Goal: Navigation & Orientation: Find specific page/section

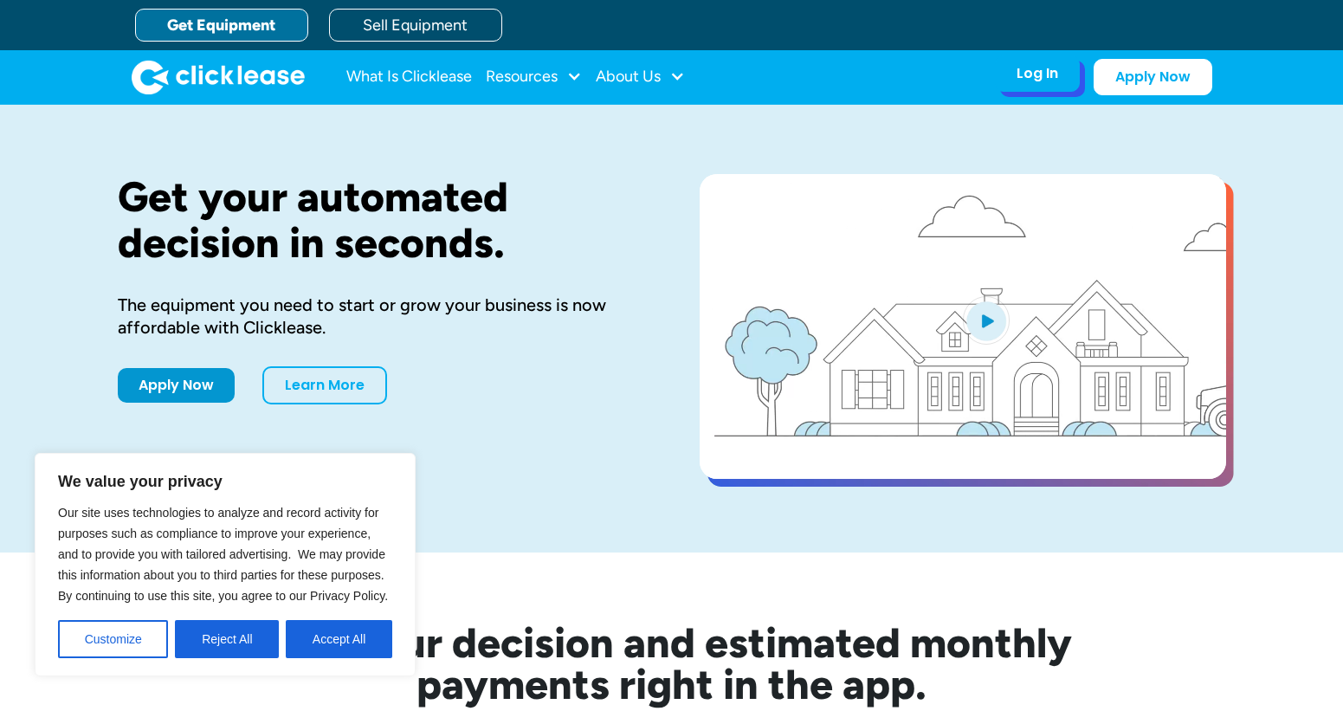
click at [1035, 82] on div "Log In" at bounding box center [1037, 73] width 42 height 17
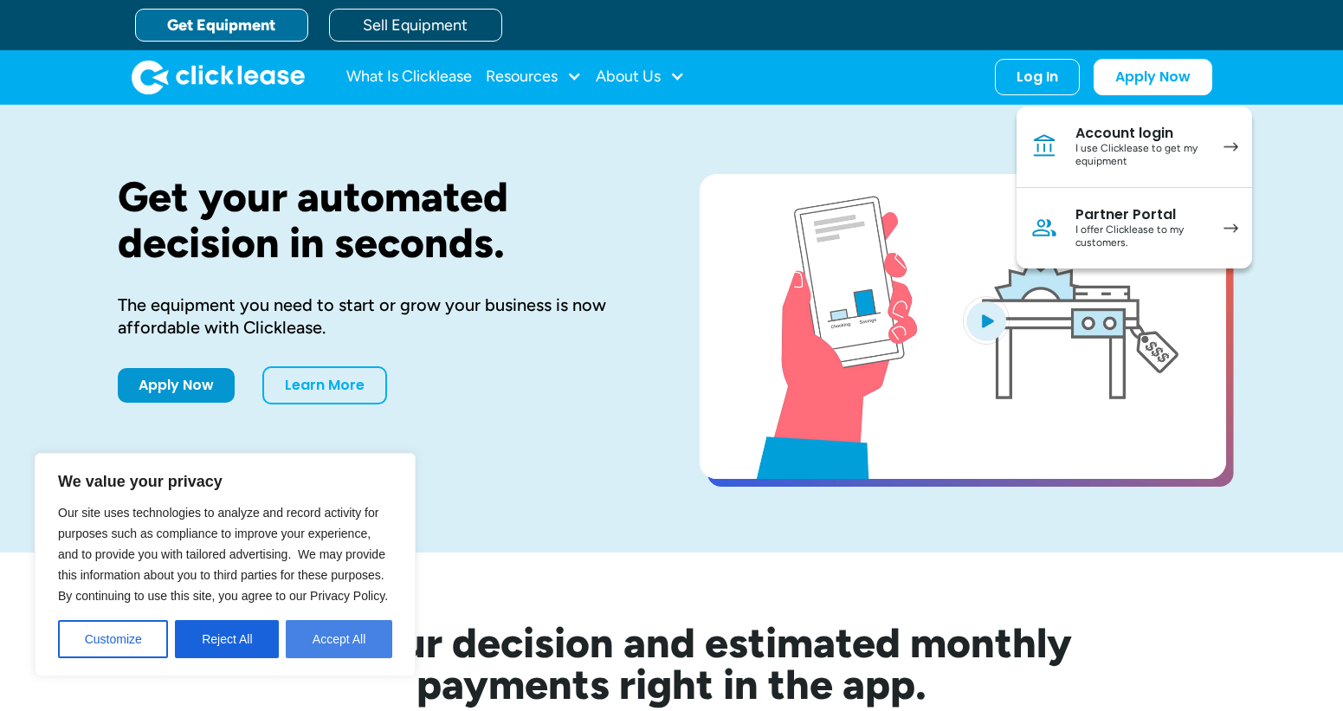
click at [334, 629] on button "Accept All" at bounding box center [339, 639] width 106 height 38
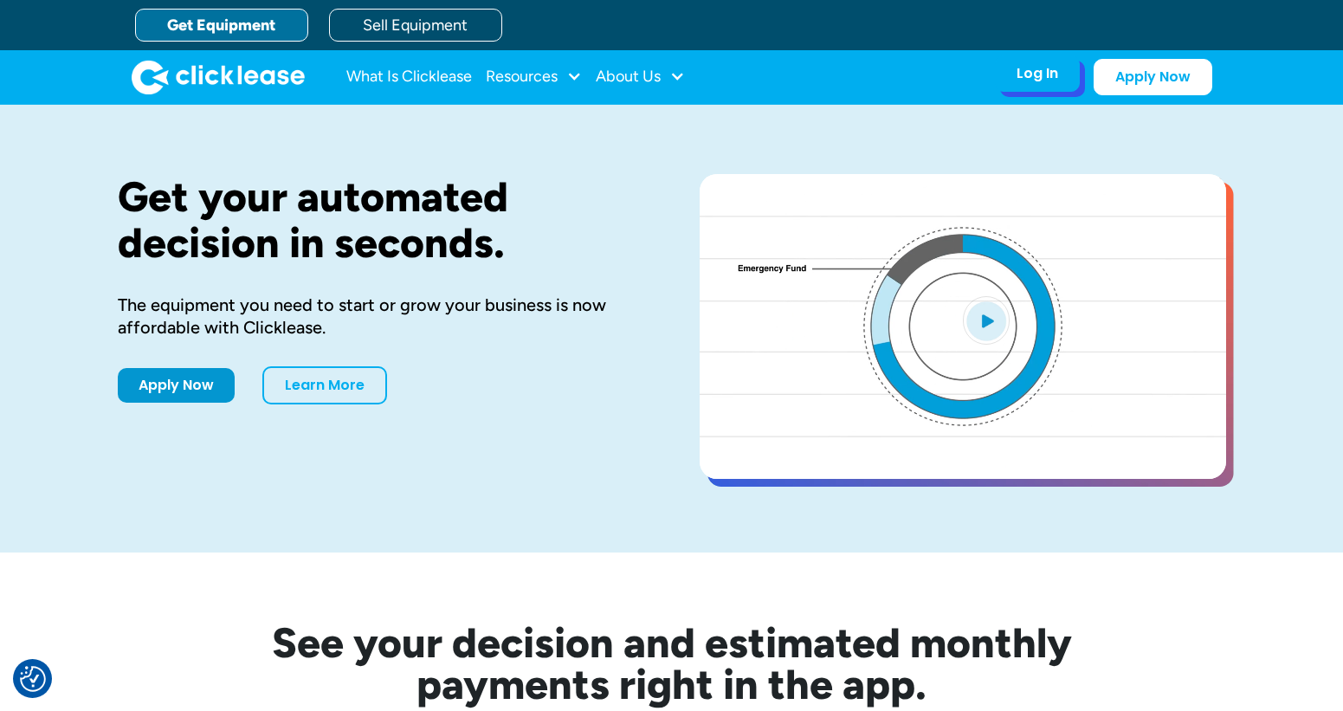
click at [1051, 85] on div "Log In Account login I use Clicklease to get my equipment Partner Portal I offe…" at bounding box center [1037, 73] width 85 height 36
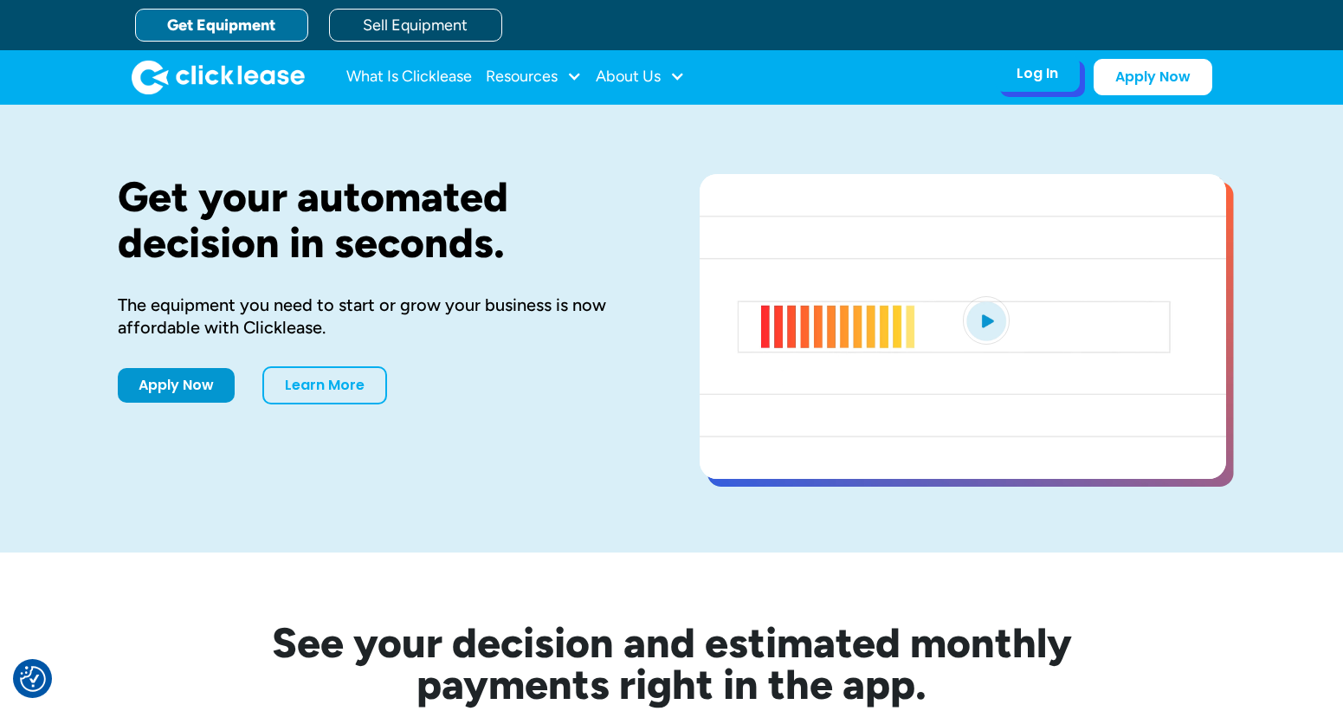
click at [1047, 78] on div "Log In" at bounding box center [1037, 73] width 42 height 17
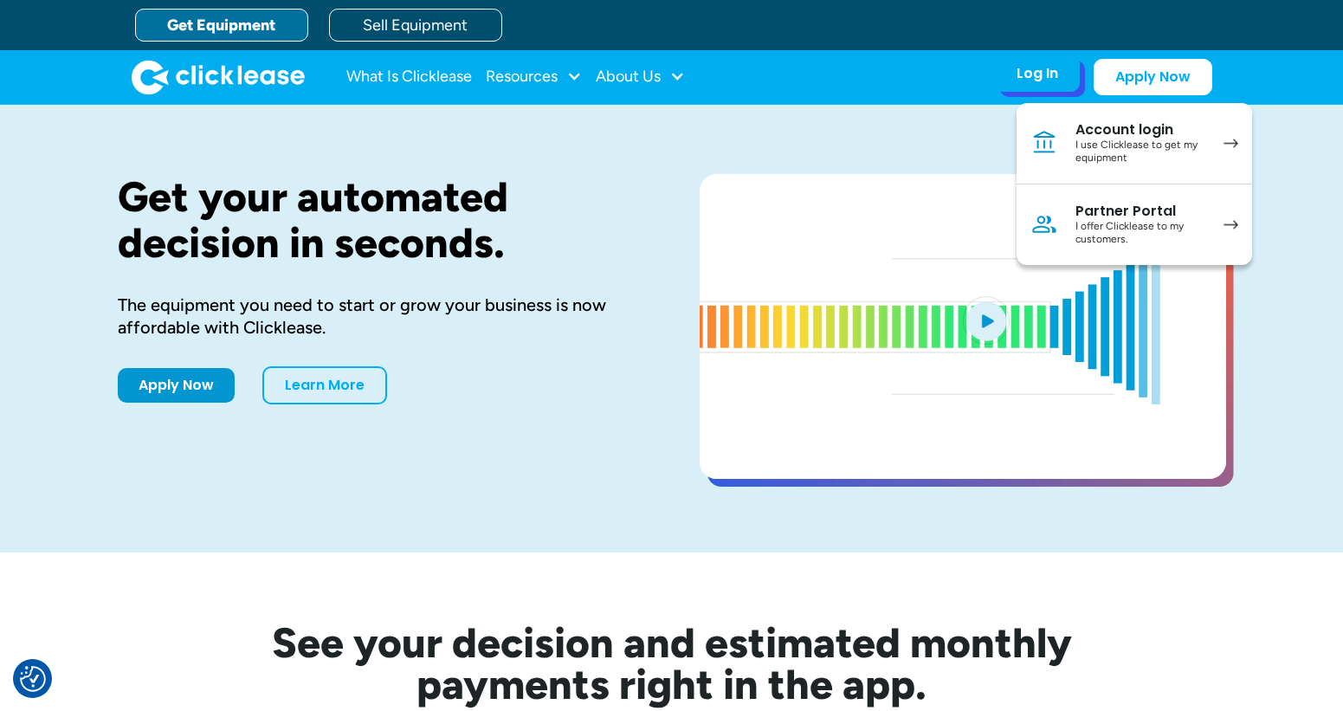
click at [1102, 140] on div "I use Clicklease to get my equipment" at bounding box center [1140, 152] width 131 height 27
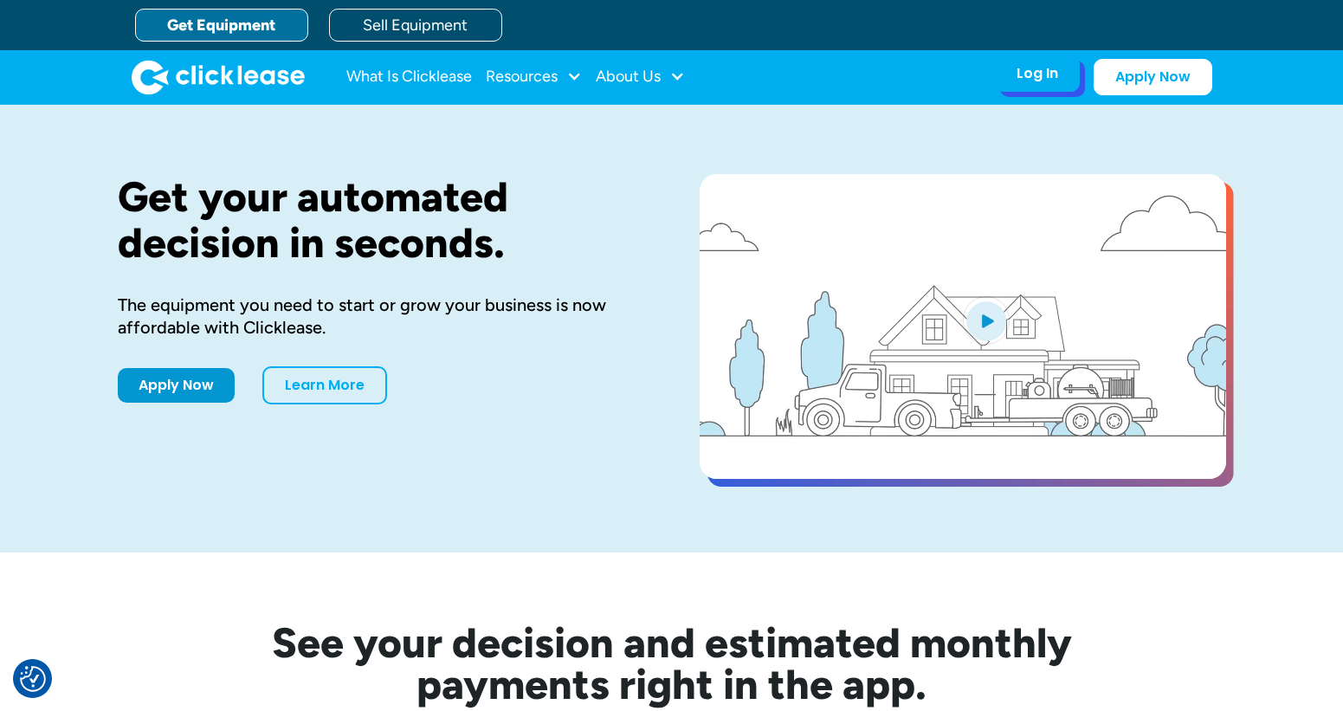
click at [1048, 78] on div "Log In" at bounding box center [1037, 73] width 42 height 17
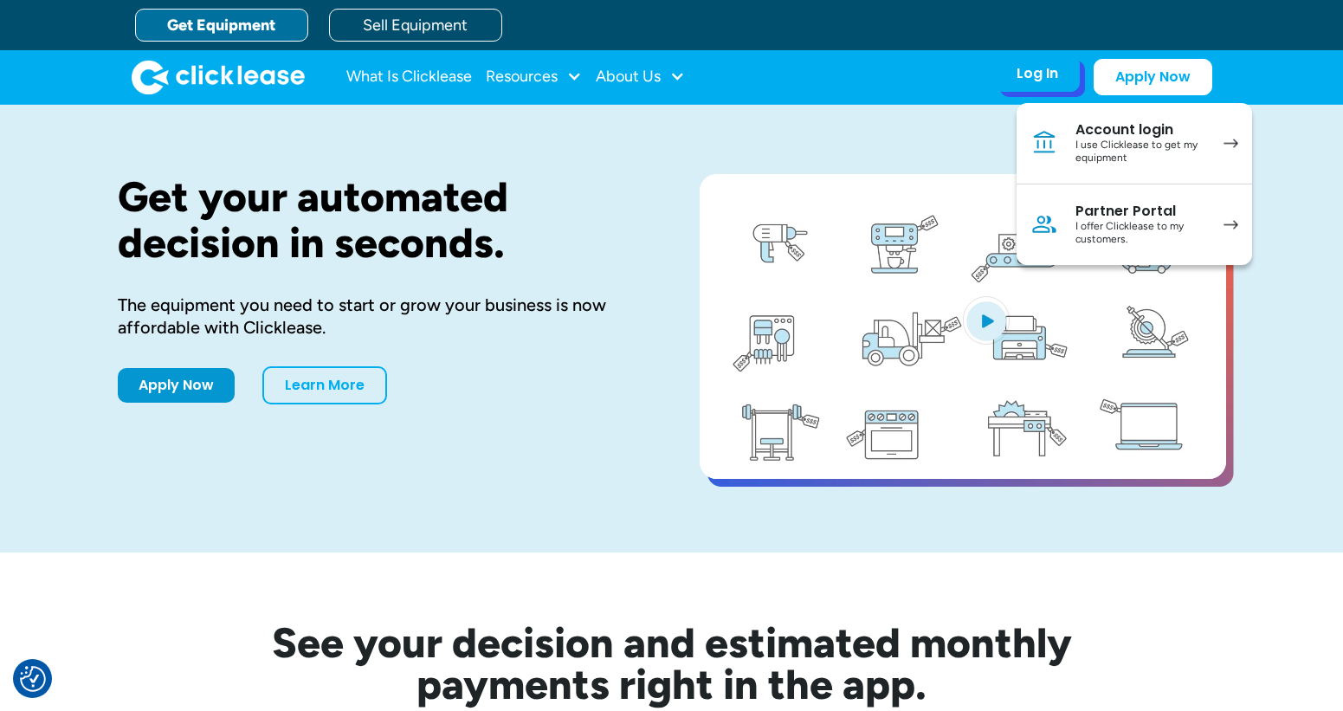
click at [1106, 129] on div "Account login" at bounding box center [1140, 129] width 131 height 17
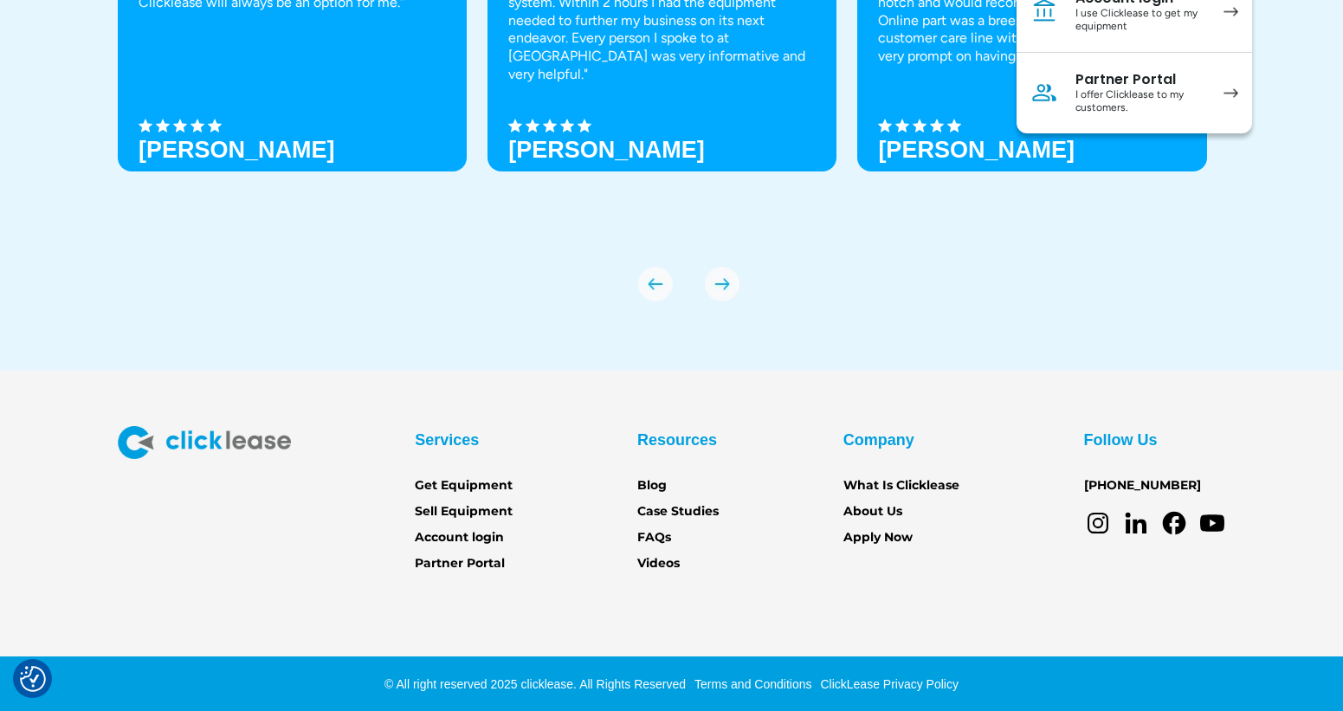
scroll to position [6041, 0]
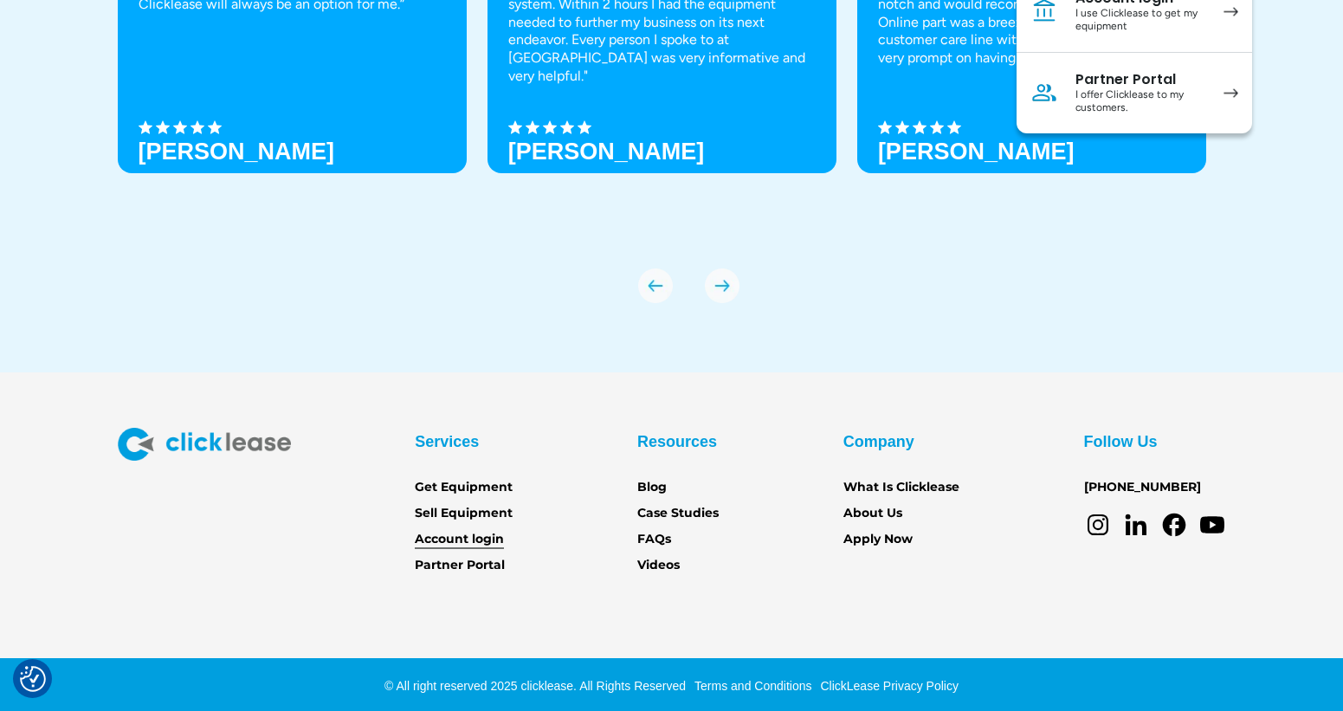
click at [446, 536] on link "Account login" at bounding box center [459, 539] width 89 height 19
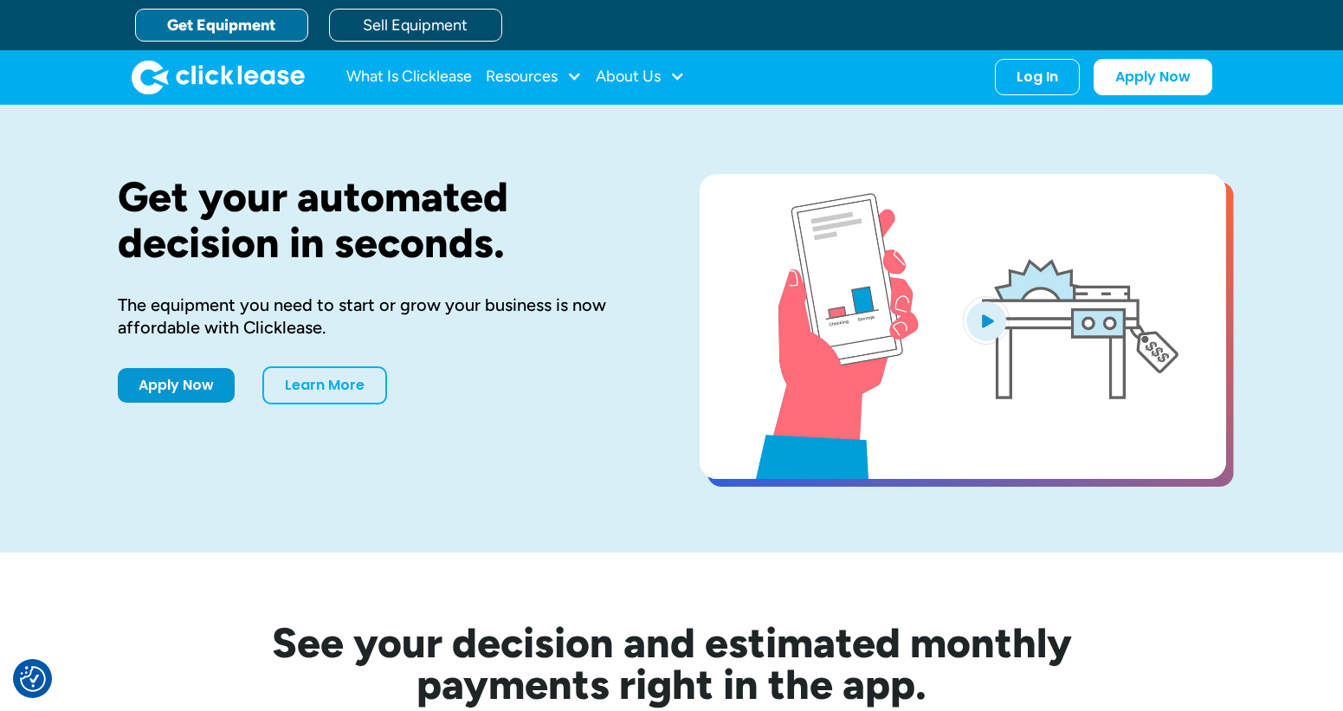
scroll to position [0, 0]
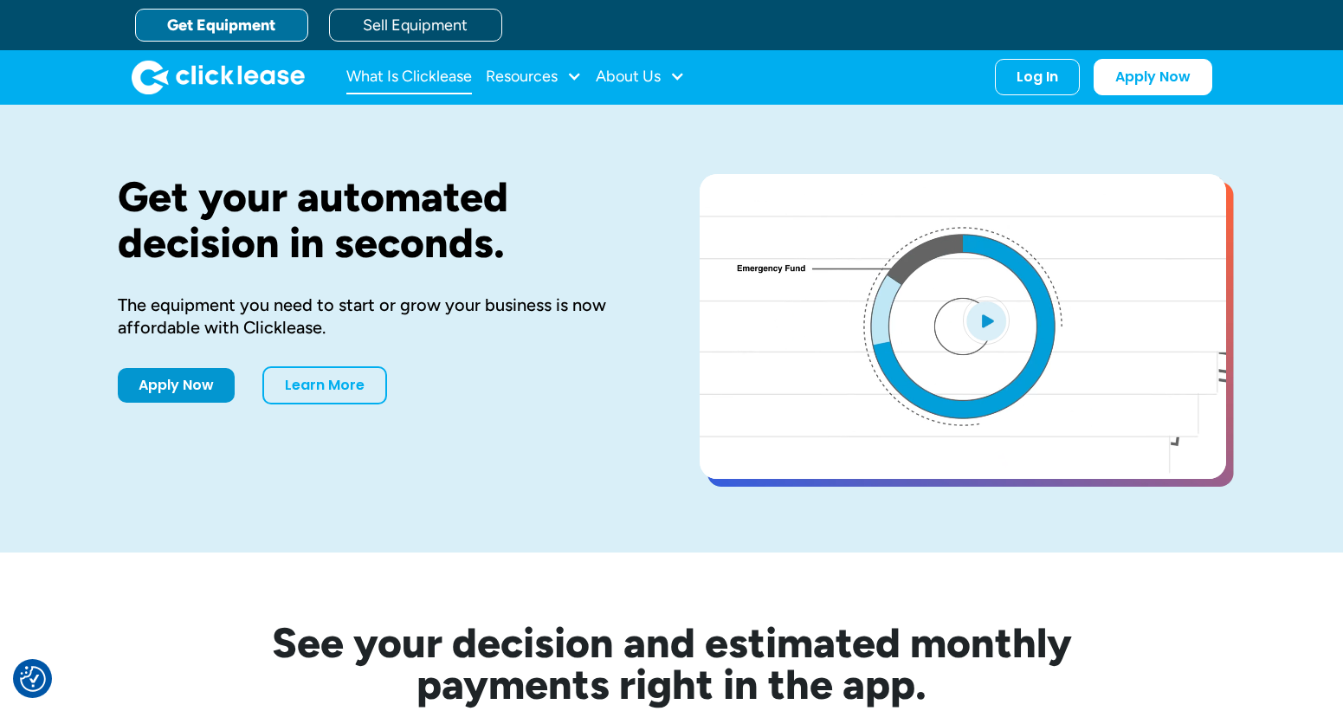
click at [379, 71] on link "What Is Clicklease" at bounding box center [409, 77] width 126 height 35
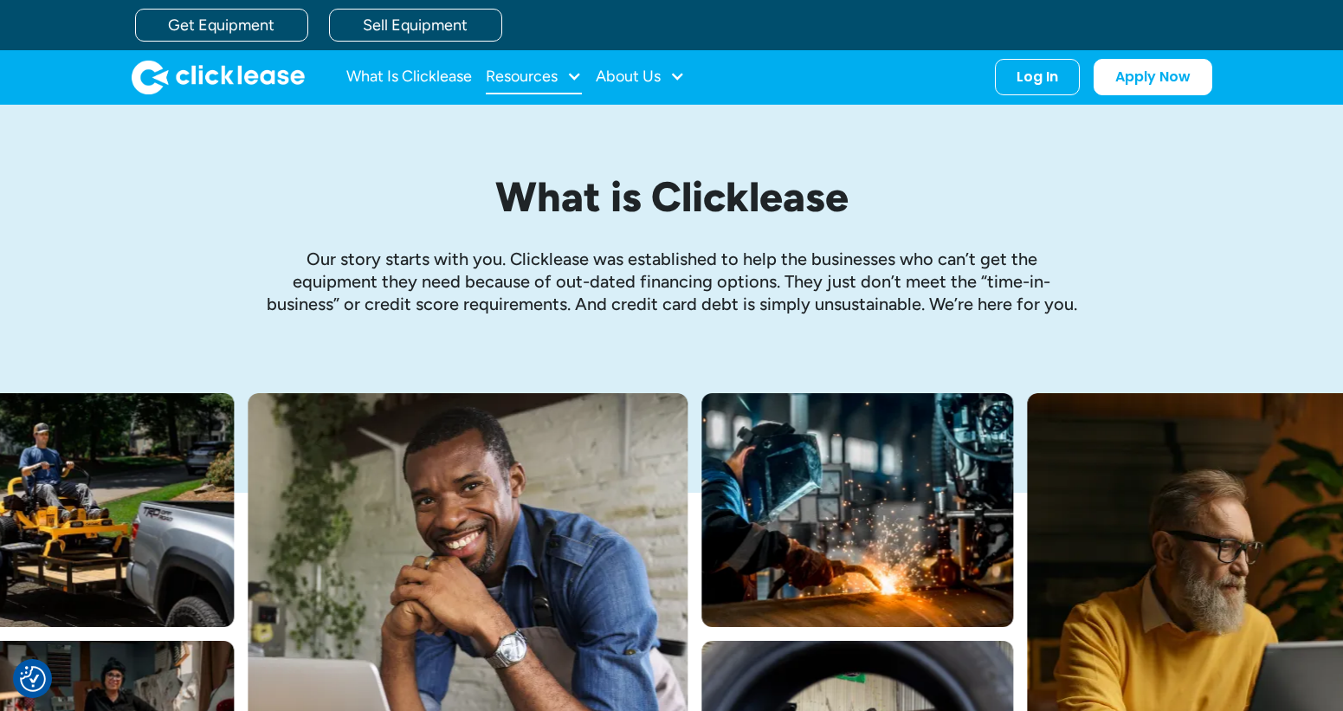
click at [526, 86] on div "Resources" at bounding box center [534, 77] width 96 height 35
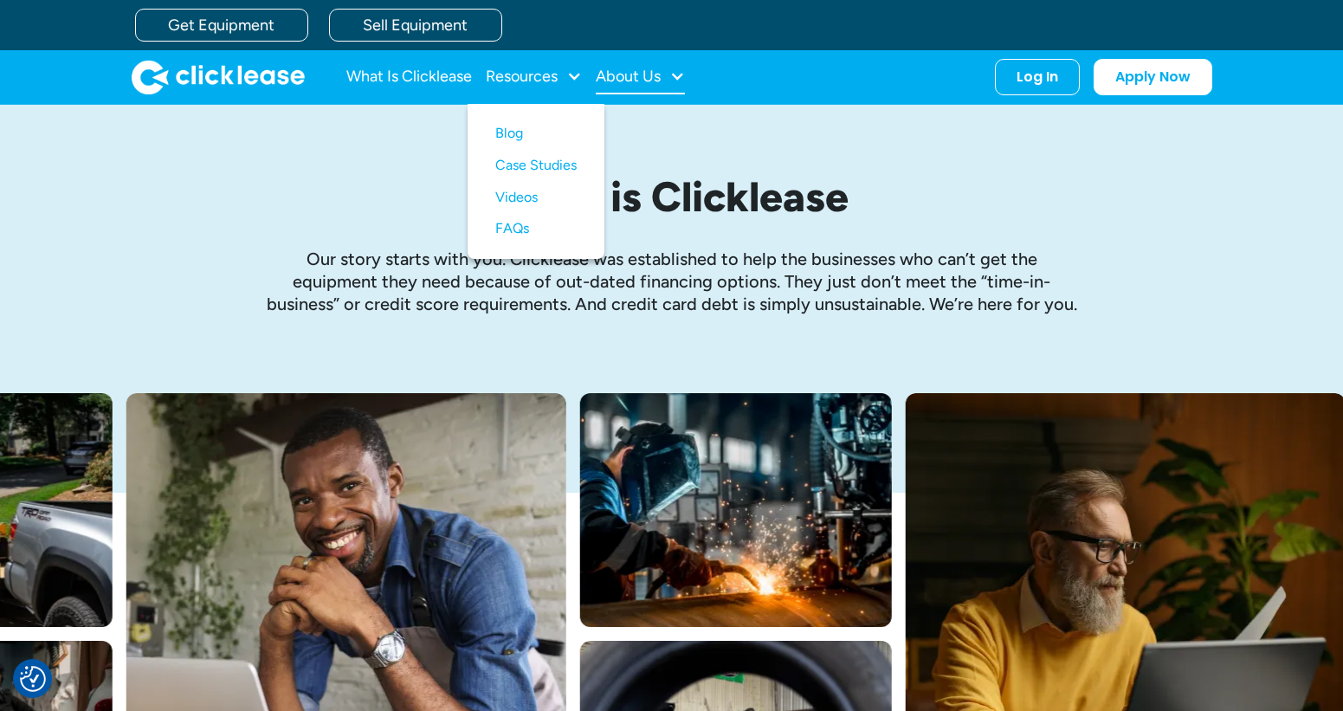
click at [660, 76] on div "About Us" at bounding box center [628, 76] width 65 height 0
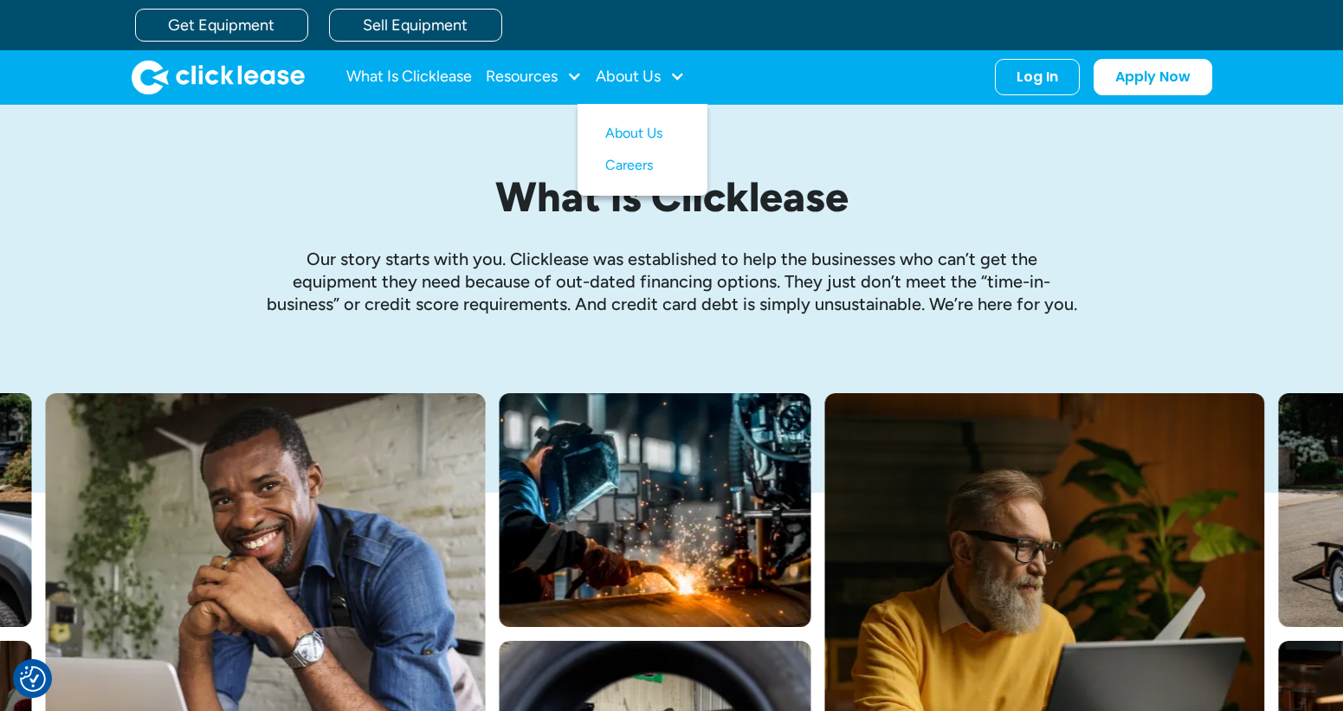
click at [265, 197] on h1 "What is Clicklease" at bounding box center [672, 197] width 814 height 46
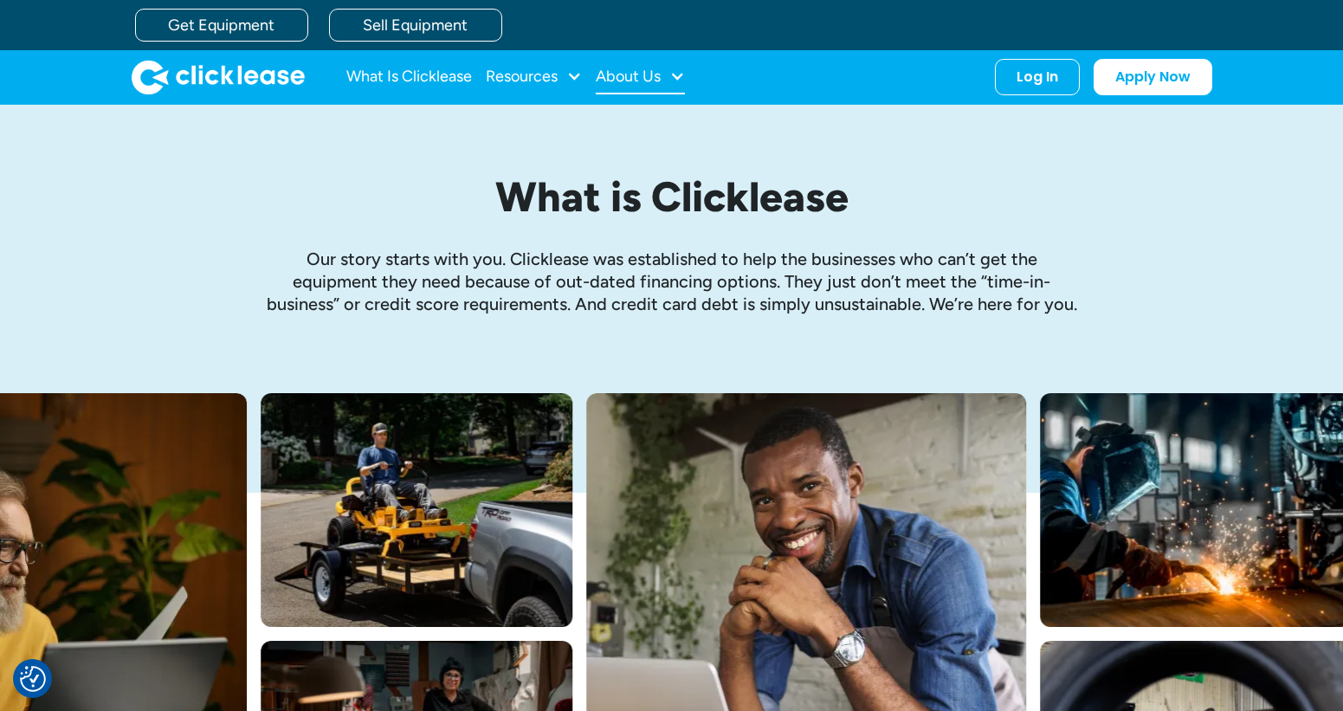
click at [640, 76] on div "About Us" at bounding box center [628, 76] width 65 height 0
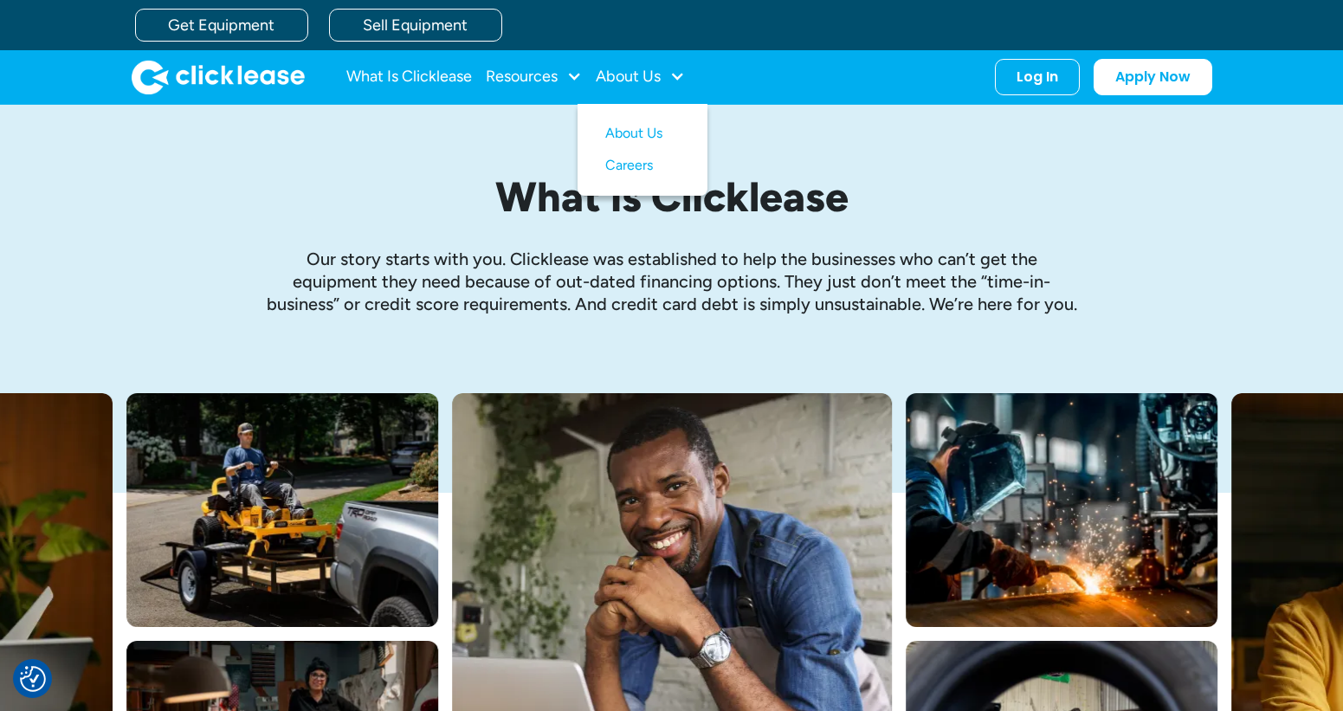
click at [242, 86] on img "home" at bounding box center [218, 77] width 173 height 35
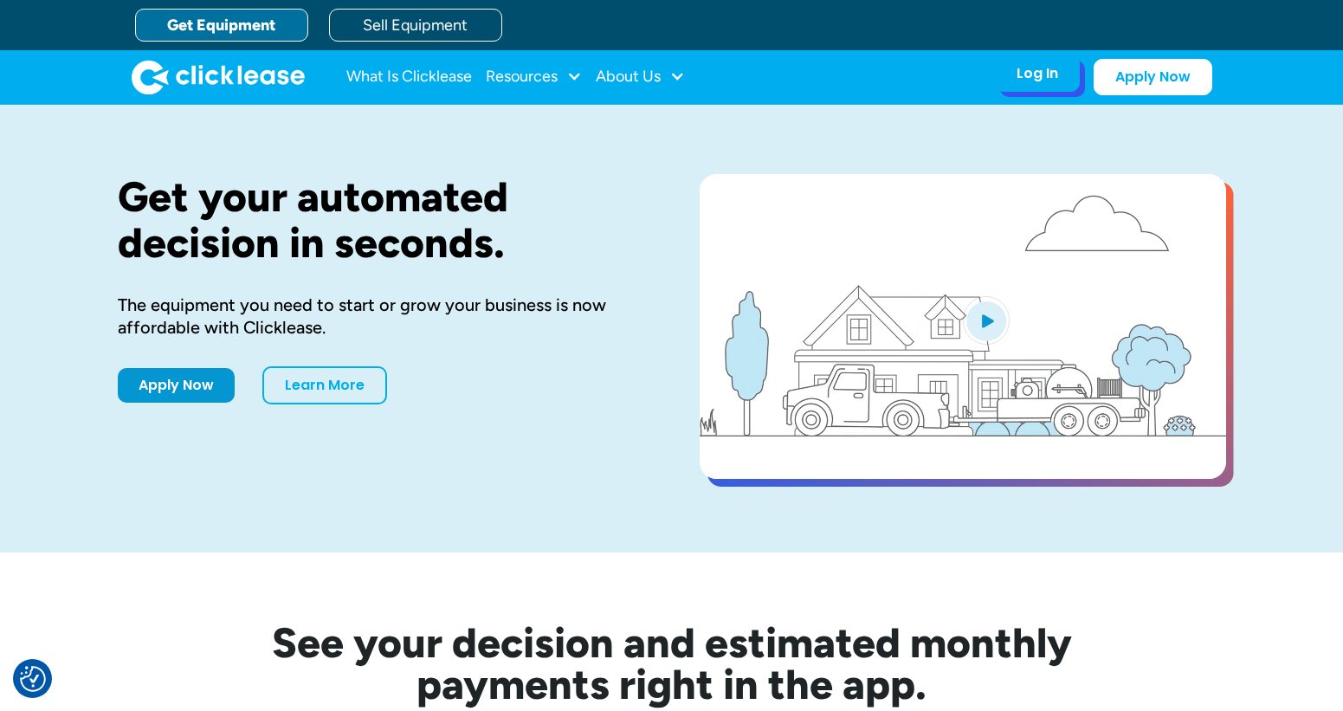
click at [1034, 76] on div "Log In" at bounding box center [1037, 73] width 42 height 17
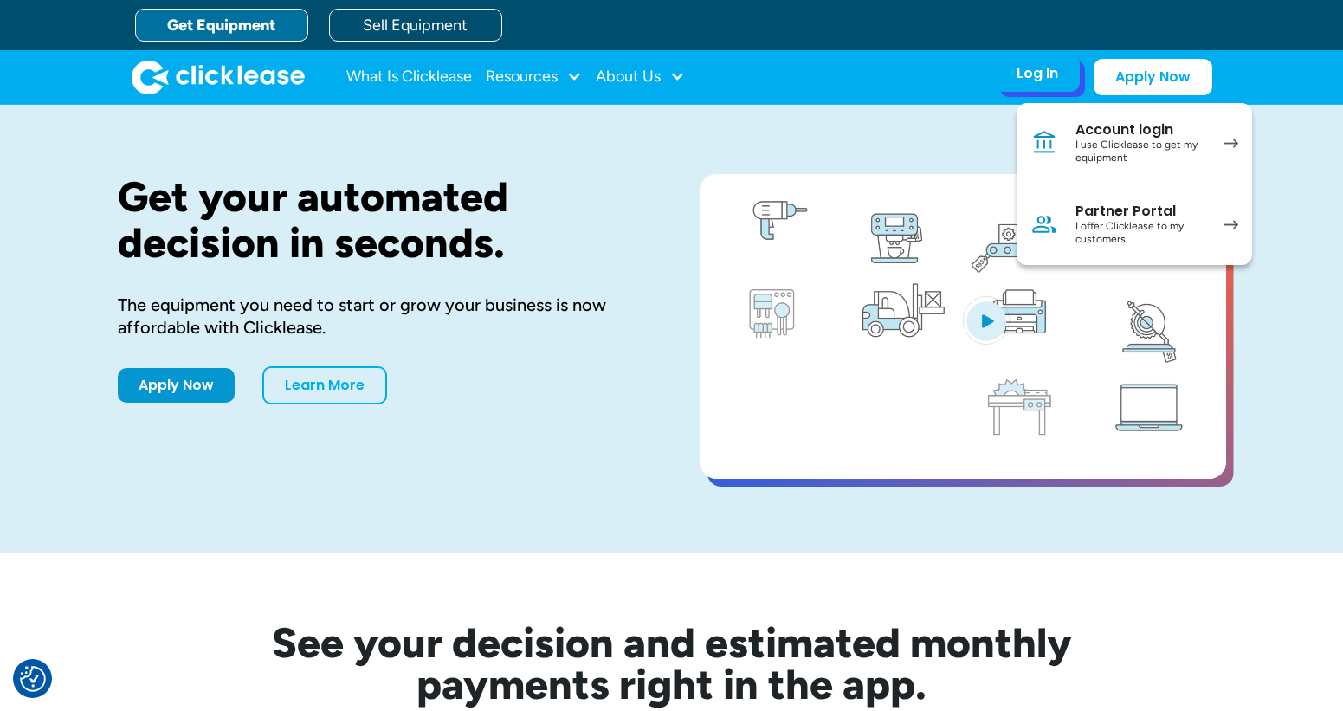
click at [1115, 150] on div "I use Clicklease to get my equipment" at bounding box center [1140, 152] width 131 height 27
